Goal: Contribute content

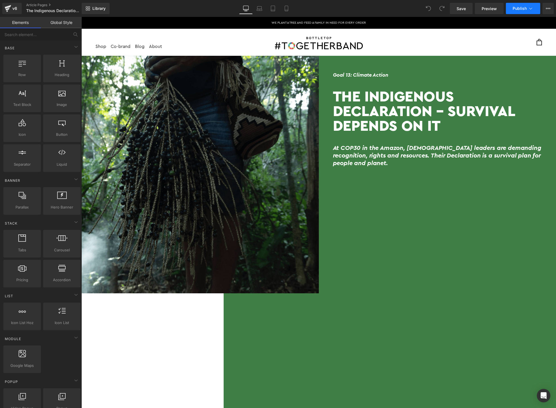
click at [521, 8] on span "Publish" at bounding box center [520, 8] width 14 height 5
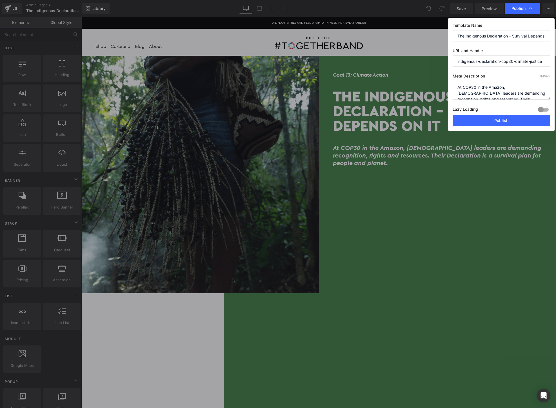
click at [494, 36] on input "The Indigenous Declaration – Survival Depends On It" at bounding box center [501, 35] width 97 height 11
click at [482, 58] on input "indigenous-declaration-cop30-climate-justice" at bounding box center [501, 60] width 97 height 11
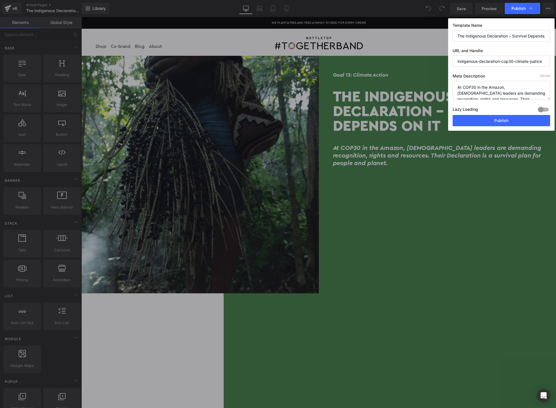
click at [482, 58] on input "indigenous-declaration-cop30-climate-justice" at bounding box center [501, 60] width 97 height 11
click at [486, 92] on textarea "At COP30 in the Amazon, [DEMOGRAPHIC_DATA] leaders are demanding recognition, r…" at bounding box center [501, 90] width 97 height 19
click at [486, 90] on textarea "At COP30 in the Amazon, [DEMOGRAPHIC_DATA] leaders are demanding recognition, r…" at bounding box center [501, 90] width 97 height 19
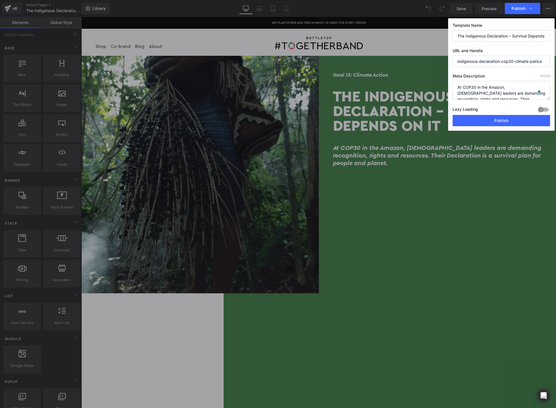
click at [486, 90] on textarea "At COP30 in the Amazon, [DEMOGRAPHIC_DATA] leaders are demanding recognition, r…" at bounding box center [501, 90] width 97 height 19
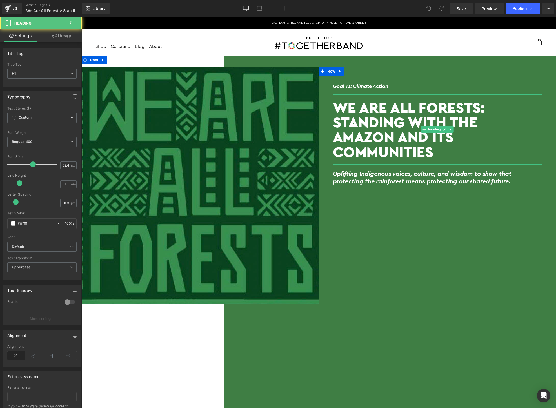
drag, startPoint x: 501, startPoint y: 138, endPoint x: 341, endPoint y: 105, distance: 163.2
click at [341, 105] on h1 "We Are All Forests: Standing With The Amazon And Its Communities" at bounding box center [437, 129] width 209 height 59
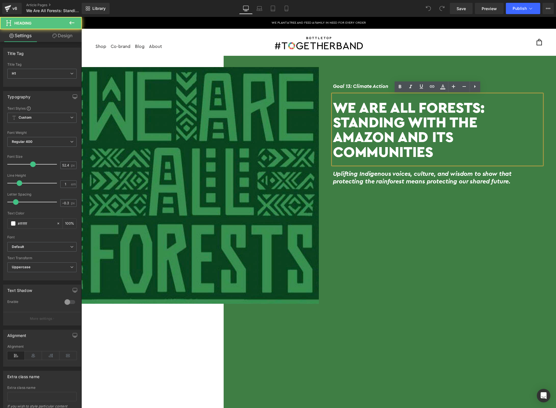
click at [335, 105] on h1 "We Are All Forests: Standing With The Amazon And Its Communities" at bounding box center [437, 129] width 209 height 59
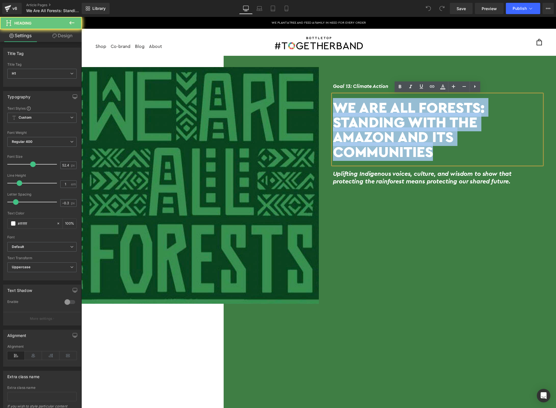
drag, startPoint x: 335, startPoint y: 105, endPoint x: 521, endPoint y: 143, distance: 189.5
click at [521, 143] on h1 "We Are All Forests: Standing With The Amazon And Its Communities" at bounding box center [437, 129] width 209 height 59
copy h1 "We Are All Forests: Standing With The Amazon And Its Communities"
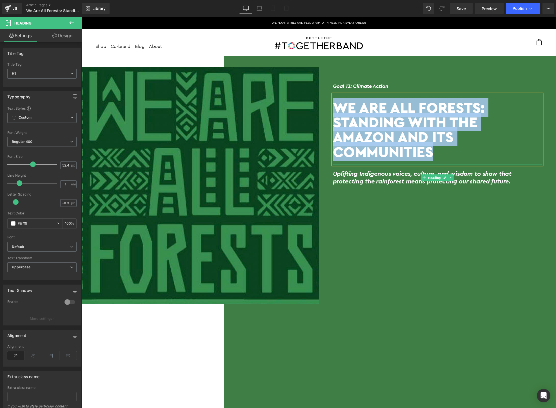
click at [520, 170] on h2 "Uplifting Indigenous voices, culture, and wisdom to show that protecting the ra…" at bounding box center [437, 177] width 209 height 15
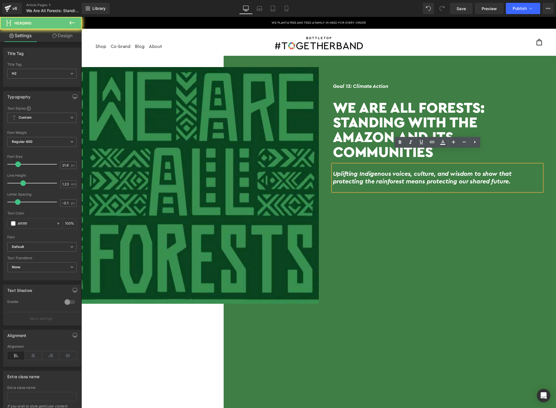
click at [518, 170] on h2 "Uplifting Indigenous voices, culture, and wisdom to show that protecting the ra…" at bounding box center [437, 177] width 209 height 15
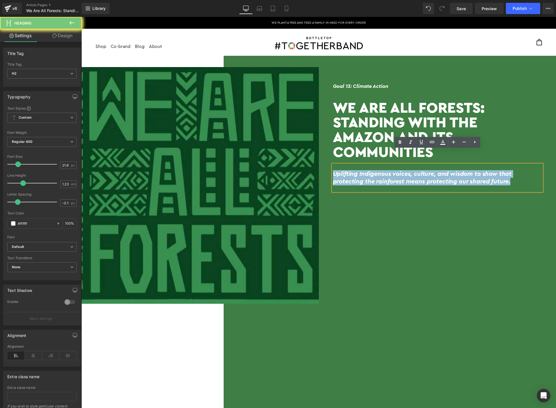
click at [518, 170] on h2 "Uplifting Indigenous voices, culture, and wisdom to show that protecting the ra…" at bounding box center [437, 177] width 209 height 15
copy h2 "Uplifting Indigenous voices, culture, and wisdom to show that protecting the ra…"
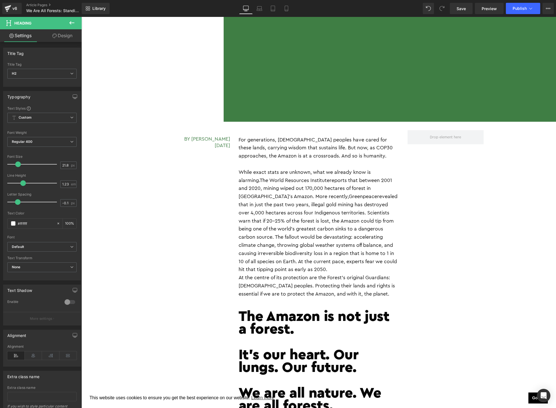
scroll to position [693, 0]
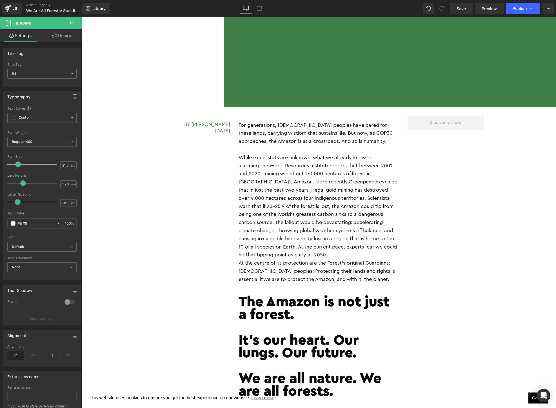
click at [279, 157] on p "While exact stats are unknown, what we already know is alarming. The World Reso…" at bounding box center [319, 206] width 161 height 105
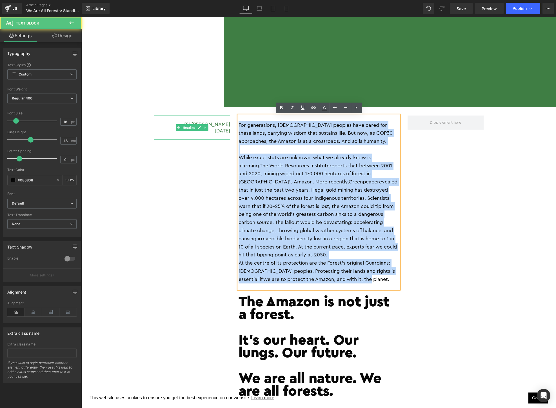
drag, startPoint x: 378, startPoint y: 272, endPoint x: 219, endPoint y: 127, distance: 215.7
copy div "For generations, Indigenous peoples have cared for these lands, carrying wisdom…"
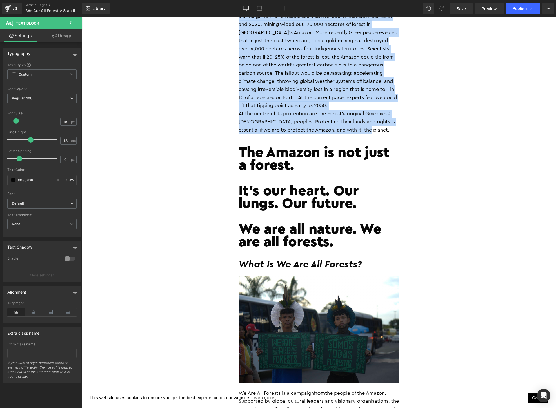
scroll to position [847, 0]
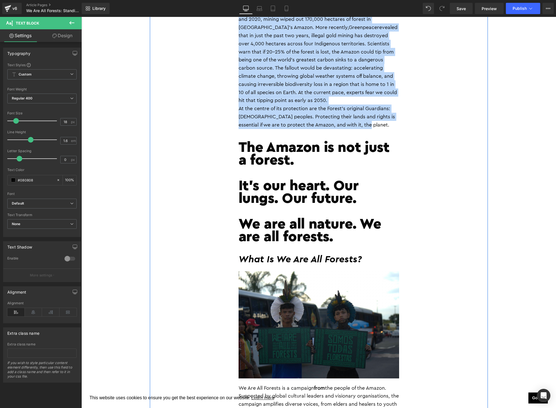
click at [315, 205] on h1 at bounding box center [319, 210] width 161 height 13
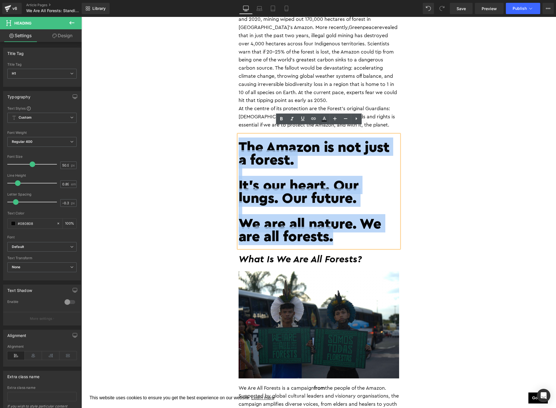
drag, startPoint x: 345, startPoint y: 232, endPoint x: 240, endPoint y: 137, distance: 142.0
click at [240, 137] on div "The Amazon is not just a forest. It’s our heart. Our lungs. Our future. We are …" at bounding box center [319, 192] width 161 height 114
copy div "The Amazon is not just a forest. It’s our heart. Our lungs. Our future. We are …"
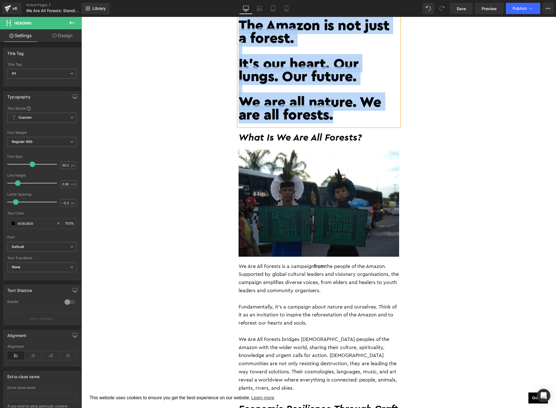
scroll to position [969, 0]
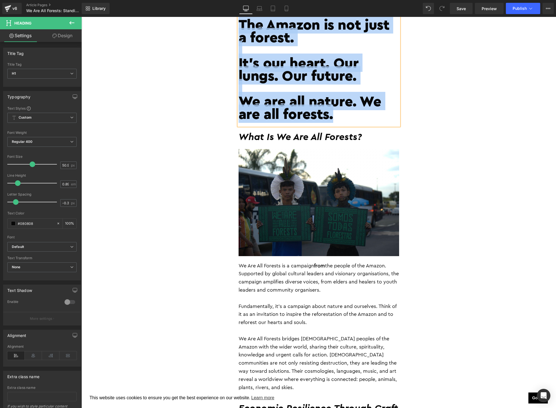
click at [376, 131] on h2 "What Is We Are All Forests?" at bounding box center [319, 137] width 161 height 12
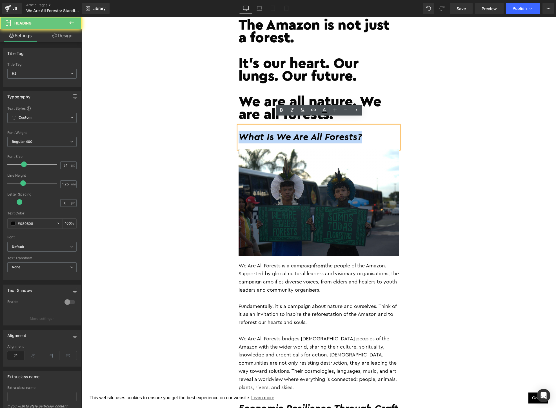
click at [376, 131] on h2 "What Is We Are All Forests?" at bounding box center [319, 137] width 161 height 12
copy h2 "What Is We Are All Forests?"
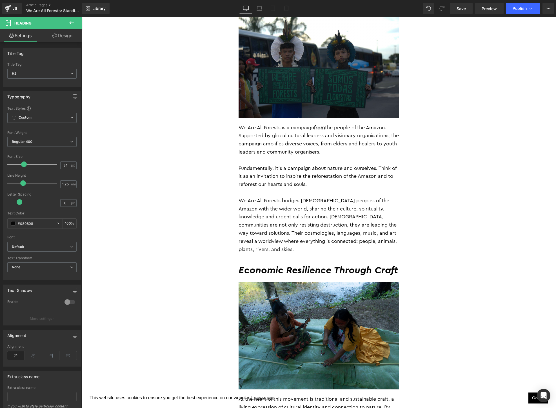
scroll to position [1124, 0]
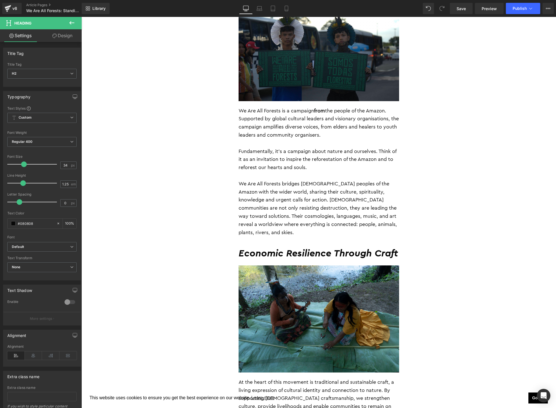
click at [291, 180] on p "We Are All Forests bridges Indigenous peoples of the Amazon with the wider worl…" at bounding box center [319, 208] width 161 height 57
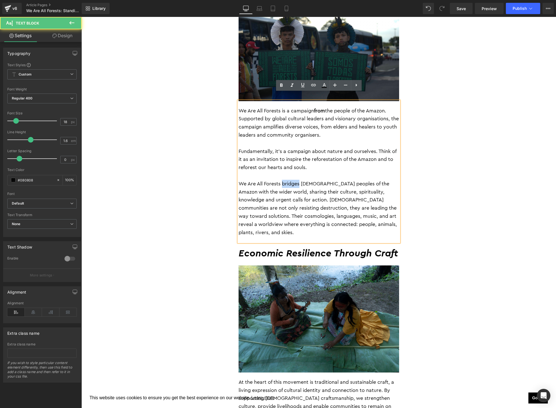
click at [291, 180] on p "We Are All Forests bridges Indigenous peoples of the Amazon with the wider worl…" at bounding box center [319, 208] width 161 height 57
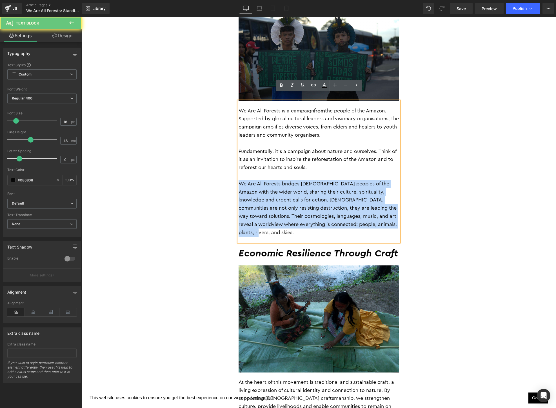
click at [291, 180] on p "We Are All Forests bridges Indigenous peoples of the Amazon with the wider worl…" at bounding box center [319, 208] width 161 height 57
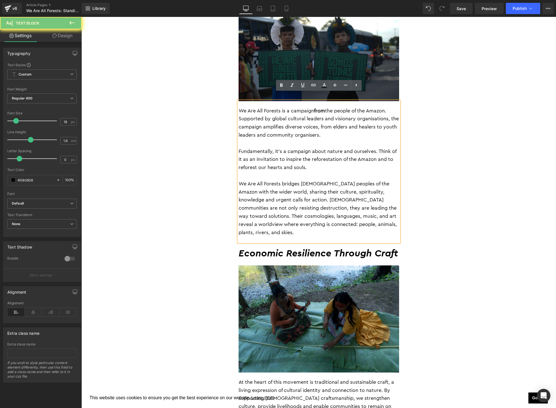
click at [275, 216] on p "We Are All Forests bridges Indigenous peoples of the Amazon with the wider worl…" at bounding box center [319, 208] width 161 height 57
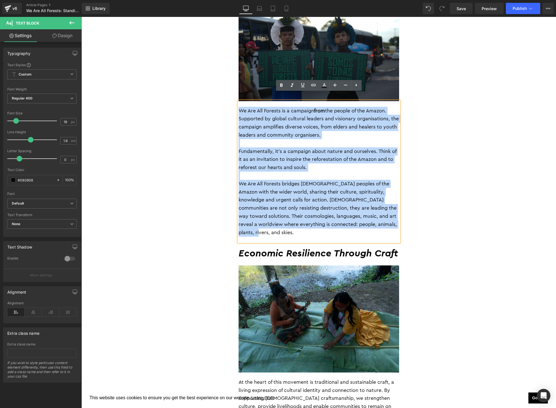
drag, startPoint x: 261, startPoint y: 221, endPoint x: 223, endPoint y: 105, distance: 121.9
copy div "We Are All Forests is a campaign from the people of the Amazon. Supported by gl…"
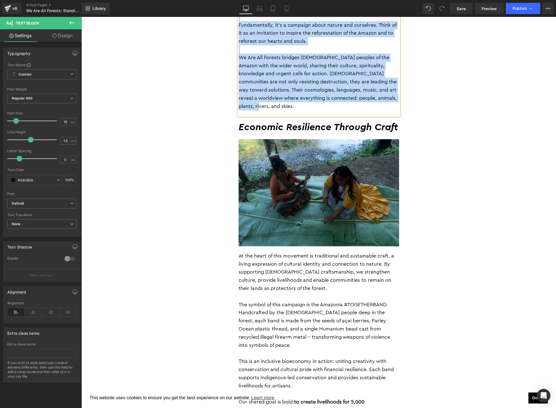
scroll to position [1260, 0]
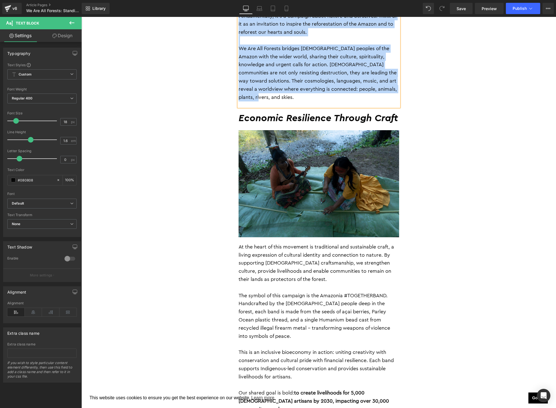
click at [337, 114] on span "Economic Resilience Through Craft" at bounding box center [318, 119] width 159 height 10
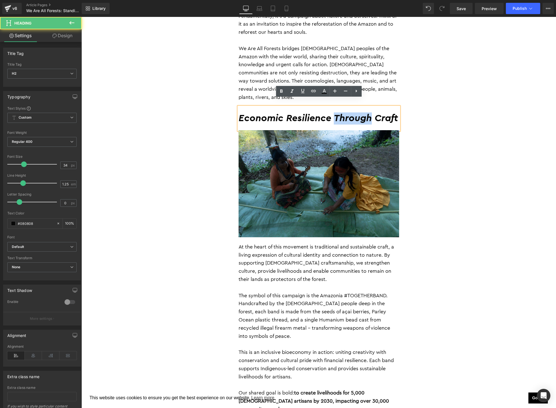
click at [337, 114] on span "Economic Resilience Through Craft" at bounding box center [318, 119] width 159 height 10
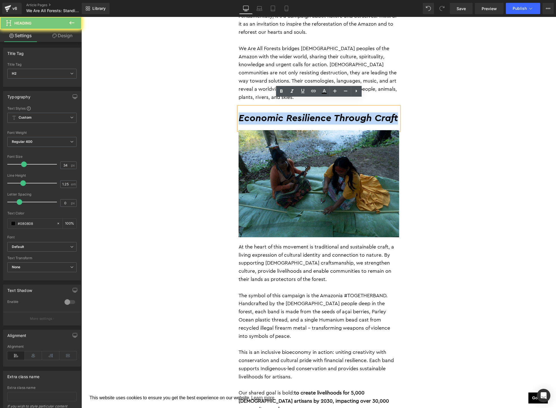
click at [337, 114] on span "Economic Resilience Through Craft" at bounding box center [318, 119] width 159 height 10
copy span "Economic Resilience Through Craft"
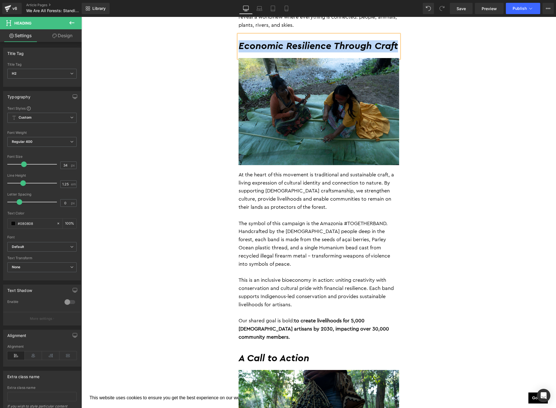
scroll to position [1329, 0]
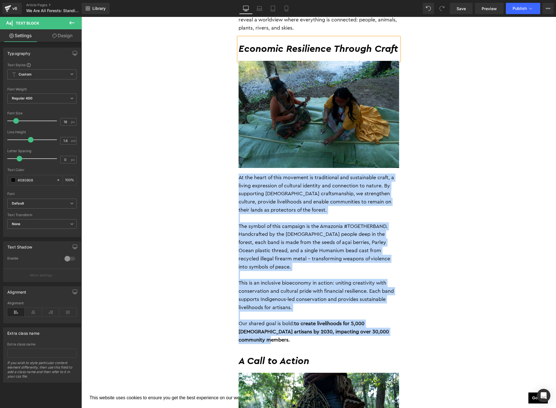
drag, startPoint x: 369, startPoint y: 312, endPoint x: 229, endPoint y: 168, distance: 200.6
click at [229, 168] on div "By Jessica Jurkschat 28 August 2025 Heading For generations, Indigenous peoples…" at bounding box center [319, 385] width 338 height 1829
copy div "At the heart of this movement is traditional and sustainable craft, a living ex…"
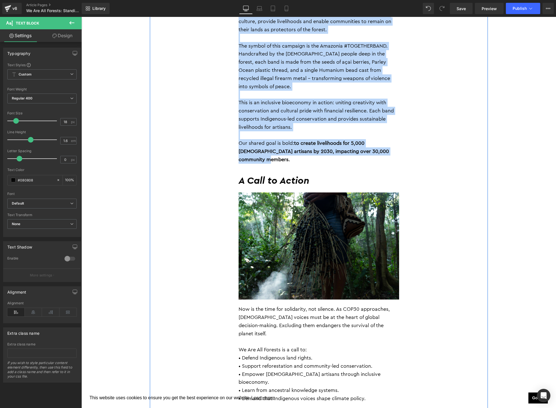
scroll to position [1532, 0]
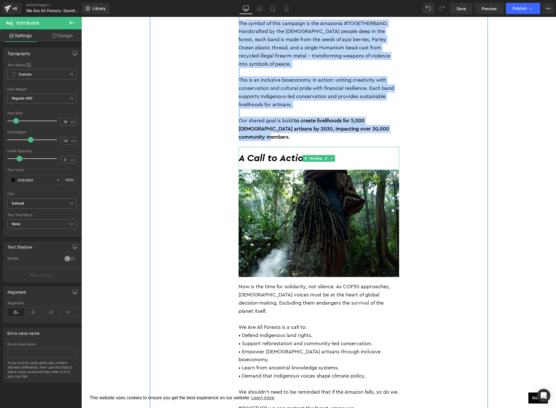
click at [312, 155] on span "Heading" at bounding box center [315, 158] width 15 height 7
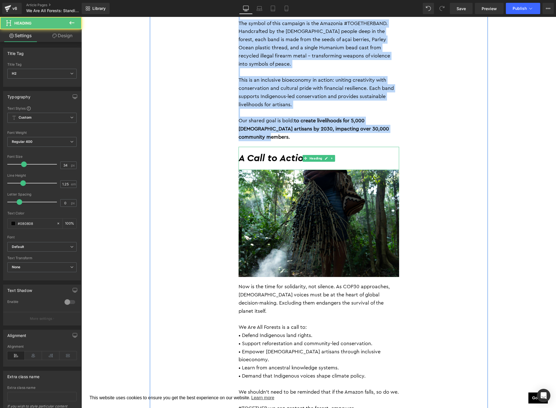
click at [312, 155] on span "Heading" at bounding box center [315, 158] width 15 height 7
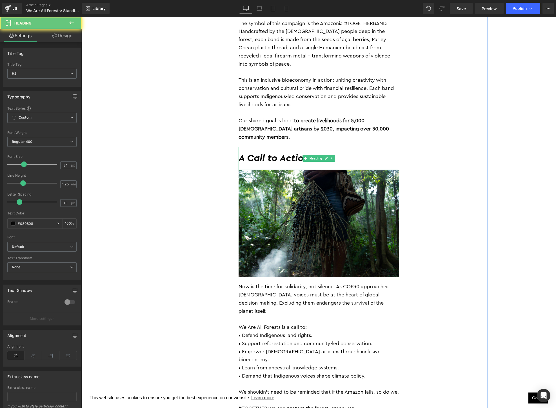
click at [357, 152] on h2 "A Call to Action" at bounding box center [319, 158] width 161 height 12
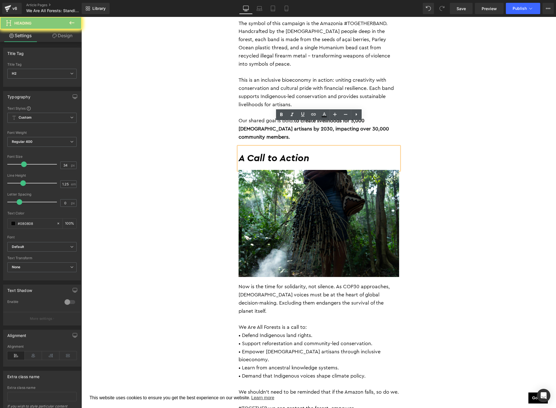
click at [357, 152] on h2 "A Call to Action" at bounding box center [319, 158] width 161 height 12
copy h2 "A Call to Action"
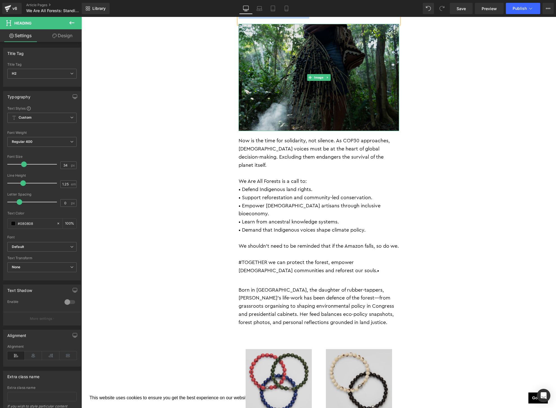
scroll to position [1679, 0]
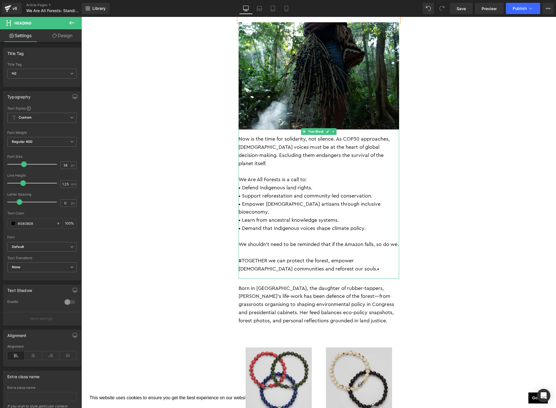
click at [337, 257] on p "#TOGETHER we can protect the forest, empower Indigenous communities and refores…" at bounding box center [319, 265] width 161 height 16
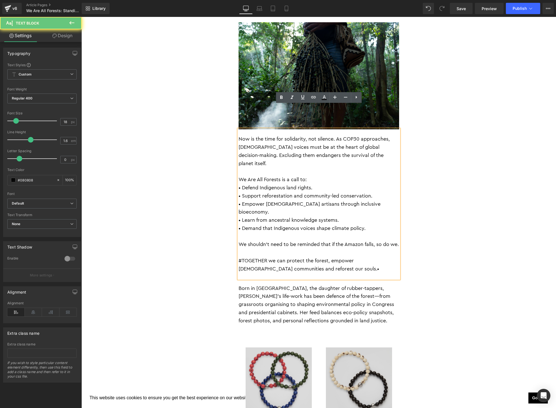
click at [337, 257] on p "#TOGETHER we can protect the forest, empower Indigenous communities and refores…" at bounding box center [319, 265] width 161 height 16
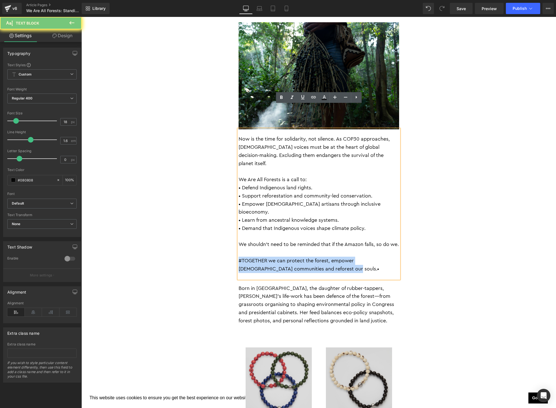
click at [337, 257] on p "#TOGETHER we can protect the forest, empower Indigenous communities and refores…" at bounding box center [319, 265] width 161 height 16
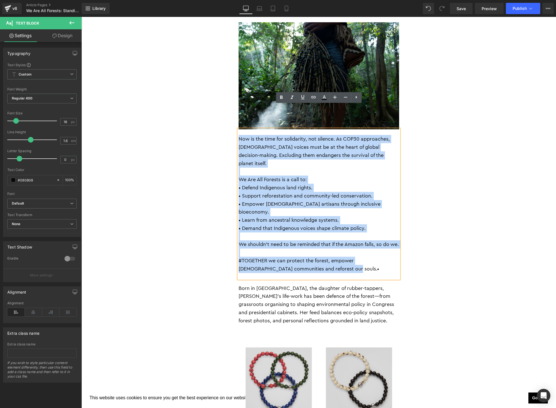
drag, startPoint x: 346, startPoint y: 240, endPoint x: 236, endPoint y: 114, distance: 167.6
click at [236, 114] on div "For generations, Indigenous peoples have cared for these lands, carrying wisdom…" at bounding box center [318, 38] width 169 height 1818
copy div "Now is the time for solidarity, not silence. As COP30 approaches, Indigenous vo…"
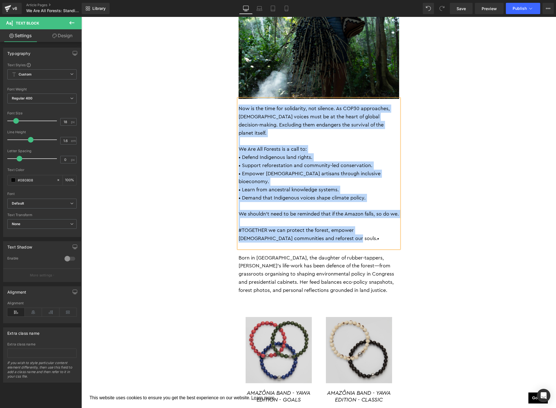
scroll to position [1717, 0]
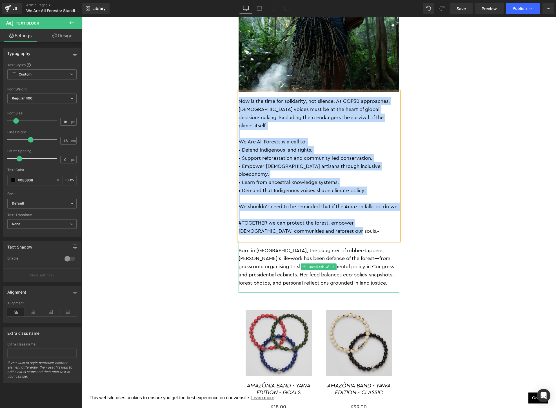
click at [342, 246] on p "Born in Acre, the daughter of rubber-tappers, Marina’s life-work has been defen…" at bounding box center [319, 266] width 161 height 41
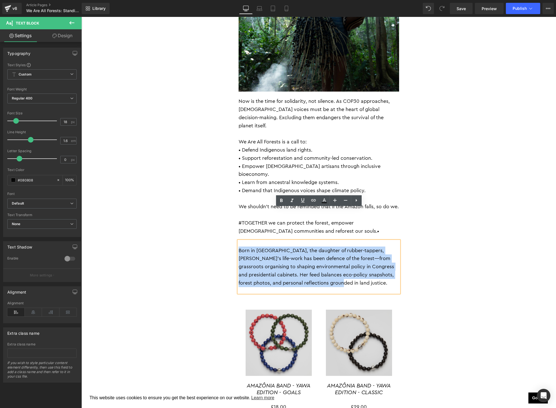
drag, startPoint x: 342, startPoint y: 253, endPoint x: 224, endPoint y: 199, distance: 129.8
paste div
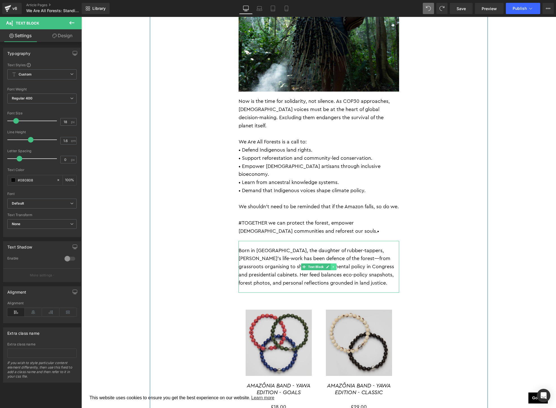
click at [335, 263] on link at bounding box center [334, 266] width 6 height 7
click at [352, 247] on p "Born in Acre, the daughter of rubber-tappers, Marina’s life-work has been defen…" at bounding box center [319, 266] width 161 height 41
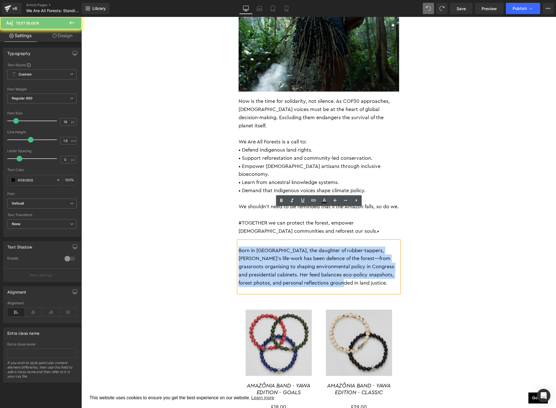
click at [352, 247] on p "Born in Acre, the daughter of rubber-tappers, Marina’s life-work has been defen…" at bounding box center [319, 266] width 161 height 41
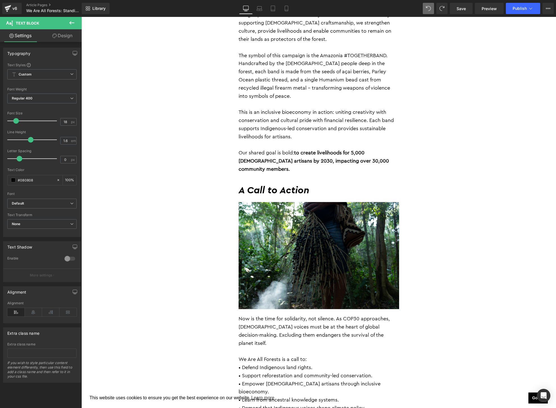
scroll to position [1504, 0]
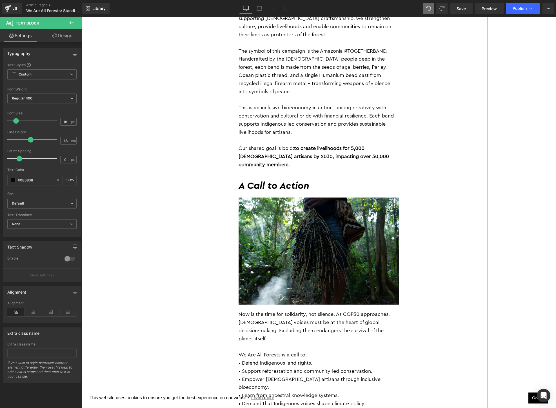
click at [474, 183] on div "By Jessica Jurkschat 28 August 2025 Heading For generations, Indigenous peoples…" at bounding box center [319, 210] width 338 height 1829
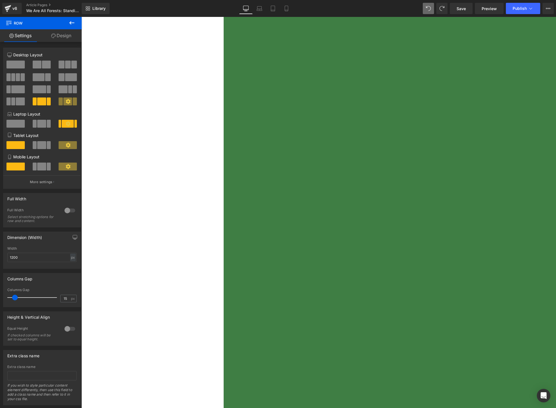
scroll to position [45, 0]
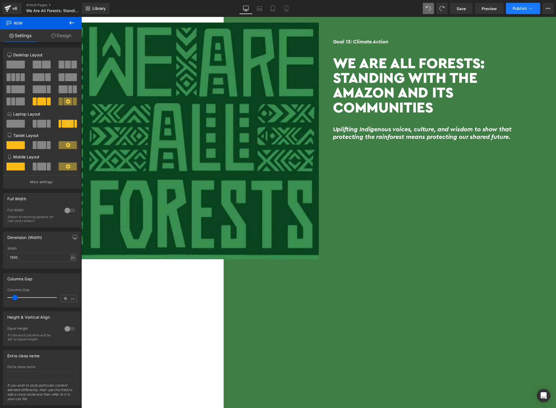
click at [521, 7] on span "Publish" at bounding box center [520, 8] width 14 height 5
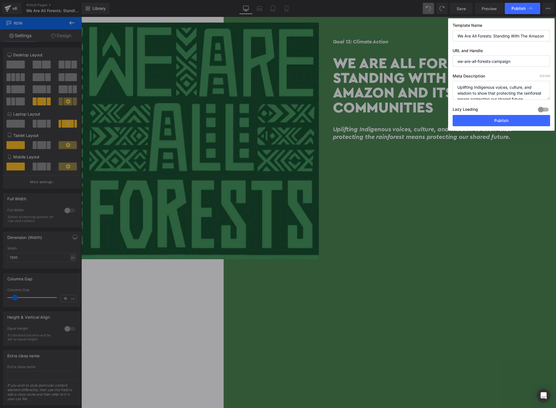
click at [496, 32] on input "We Are All Forests: Standing With The Amazon And Its Communities" at bounding box center [501, 35] width 97 height 11
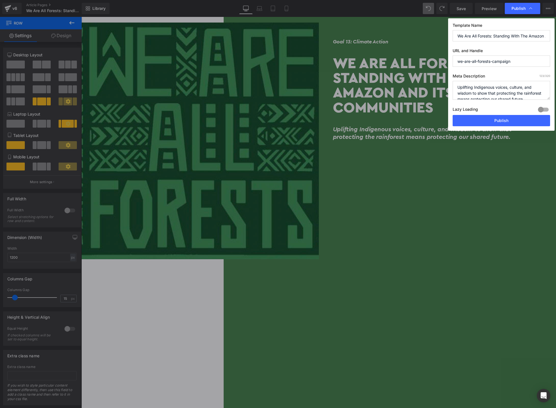
click at [494, 60] on input "we-are-all-forests-campaign" at bounding box center [501, 60] width 97 height 11
click at [479, 89] on textarea "Uplifting Indigenous voices, culture, and wisdom to show that protecting the ra…" at bounding box center [501, 90] width 97 height 19
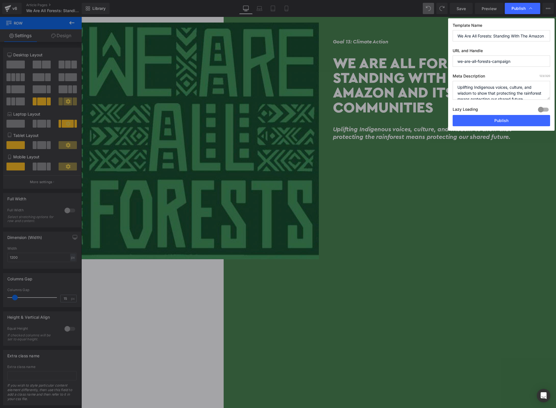
click at [479, 89] on textarea "Uplifting Indigenous voices, culture, and wisdom to show that protecting the ra…" at bounding box center [501, 90] width 97 height 19
